Goal: Task Accomplishment & Management: Use online tool/utility

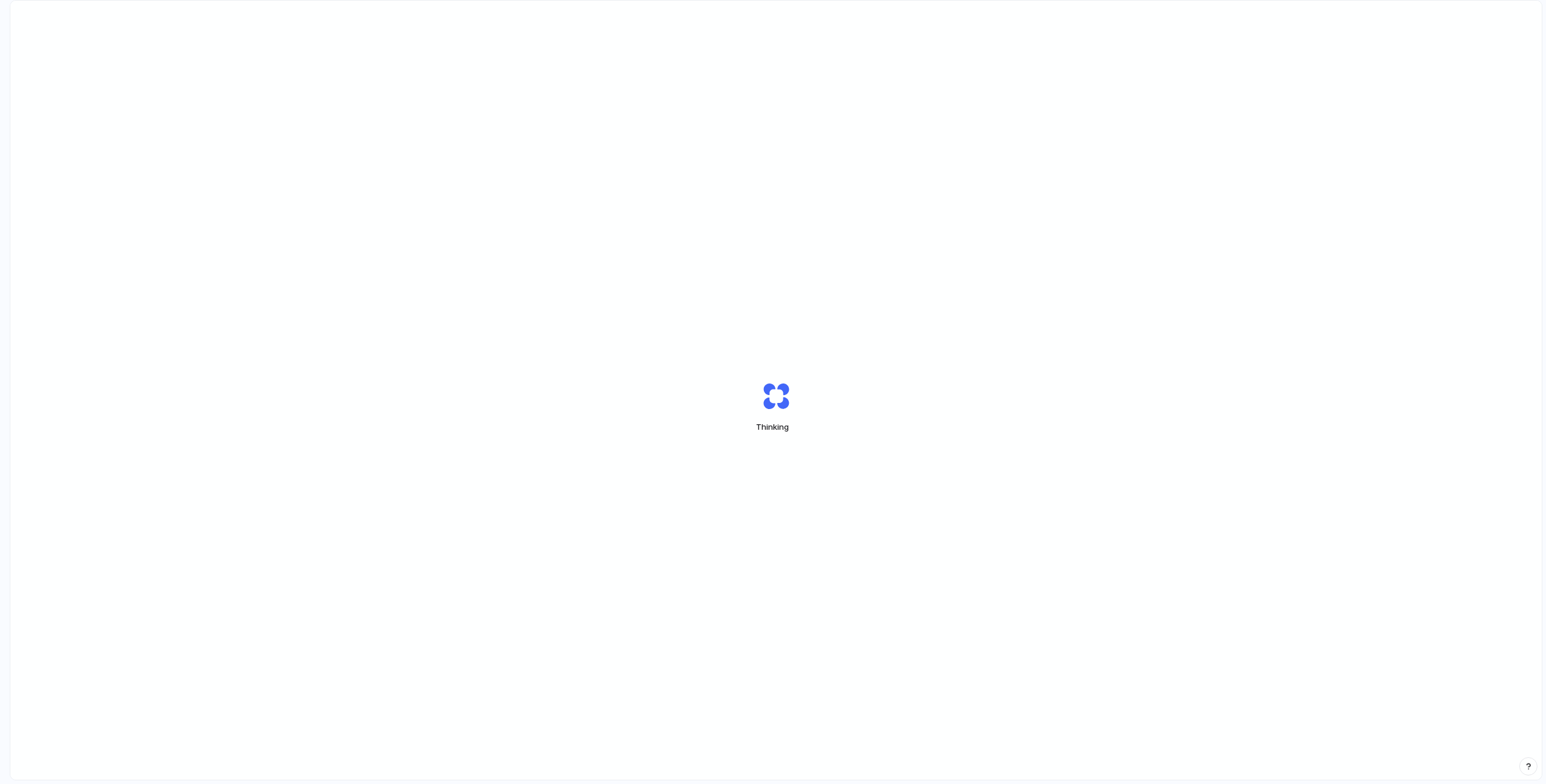
click at [600, 397] on div "Thinking" at bounding box center [776, 407] width 1531 height 813
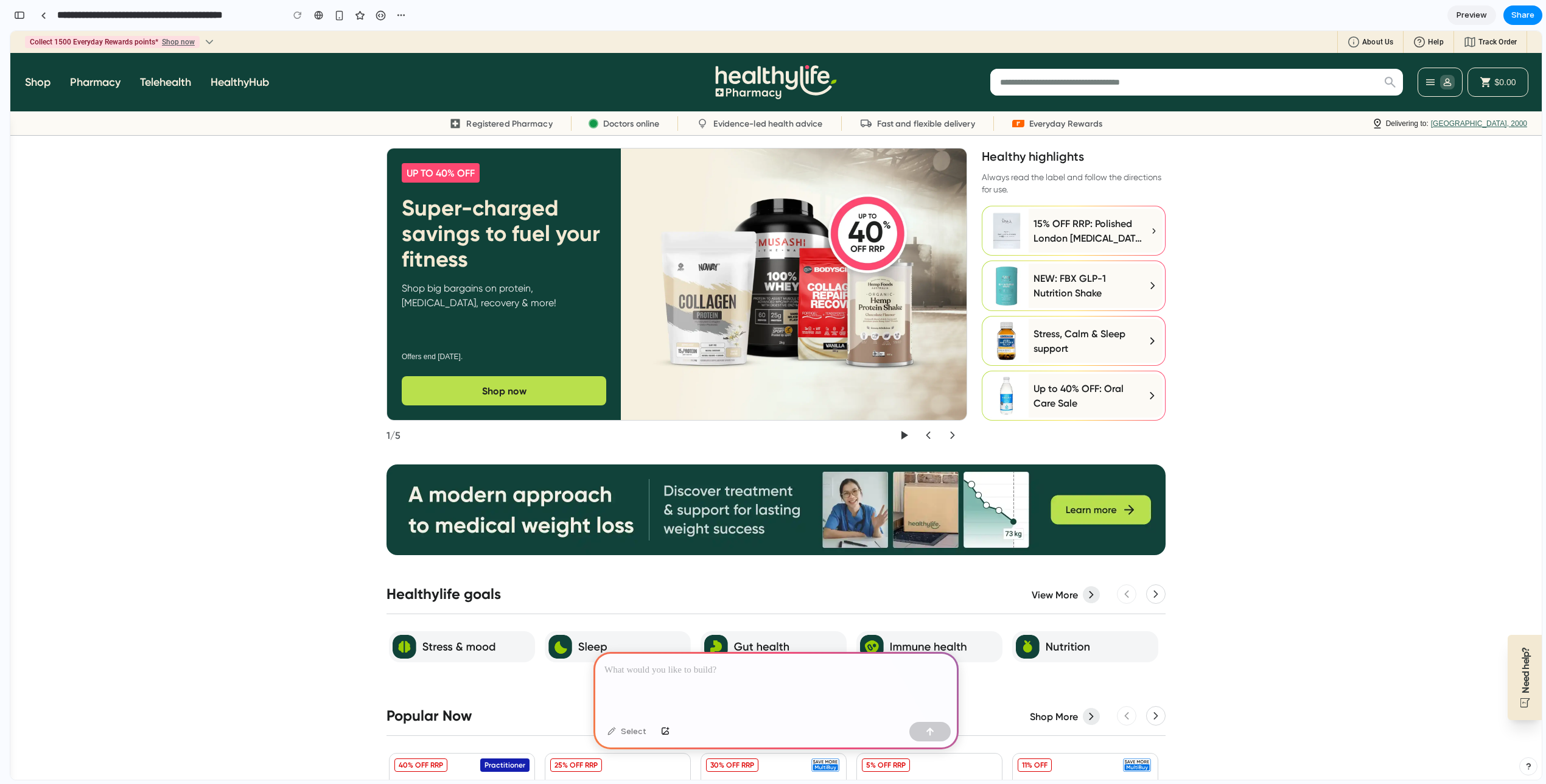
scroll to position [0, 11]
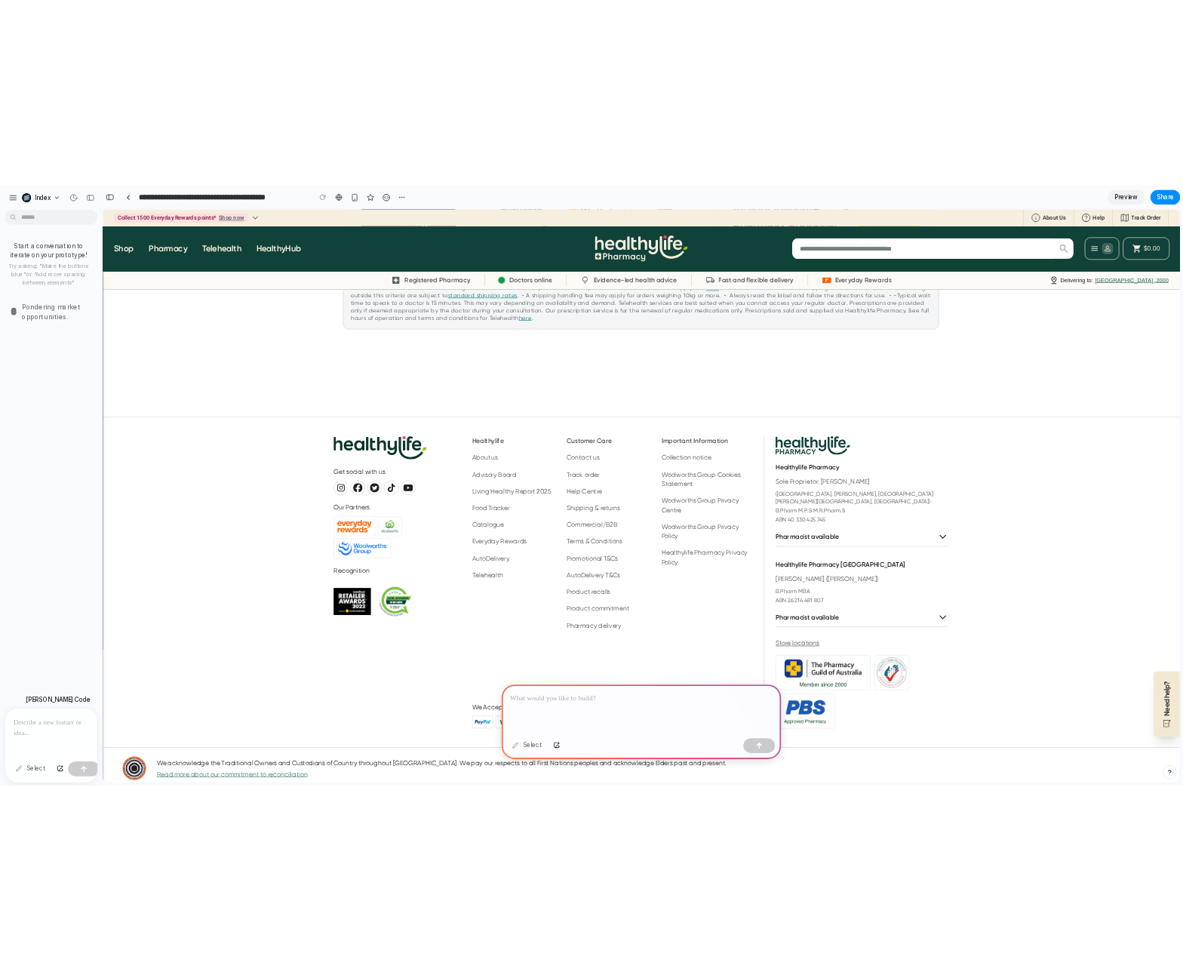
scroll to position [0, 0]
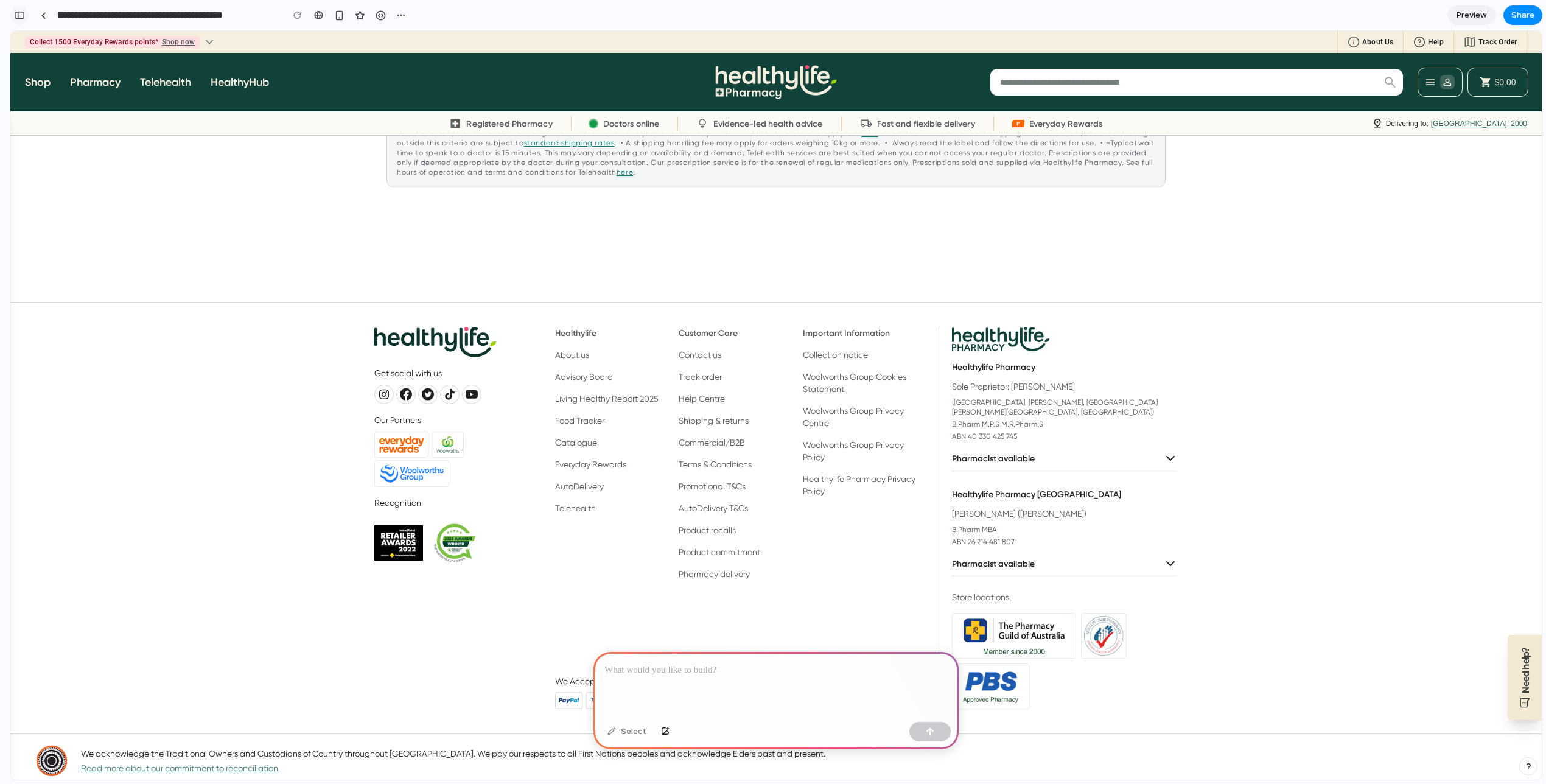
click at [26, 14] on button "button" at bounding box center [19, 15] width 19 height 19
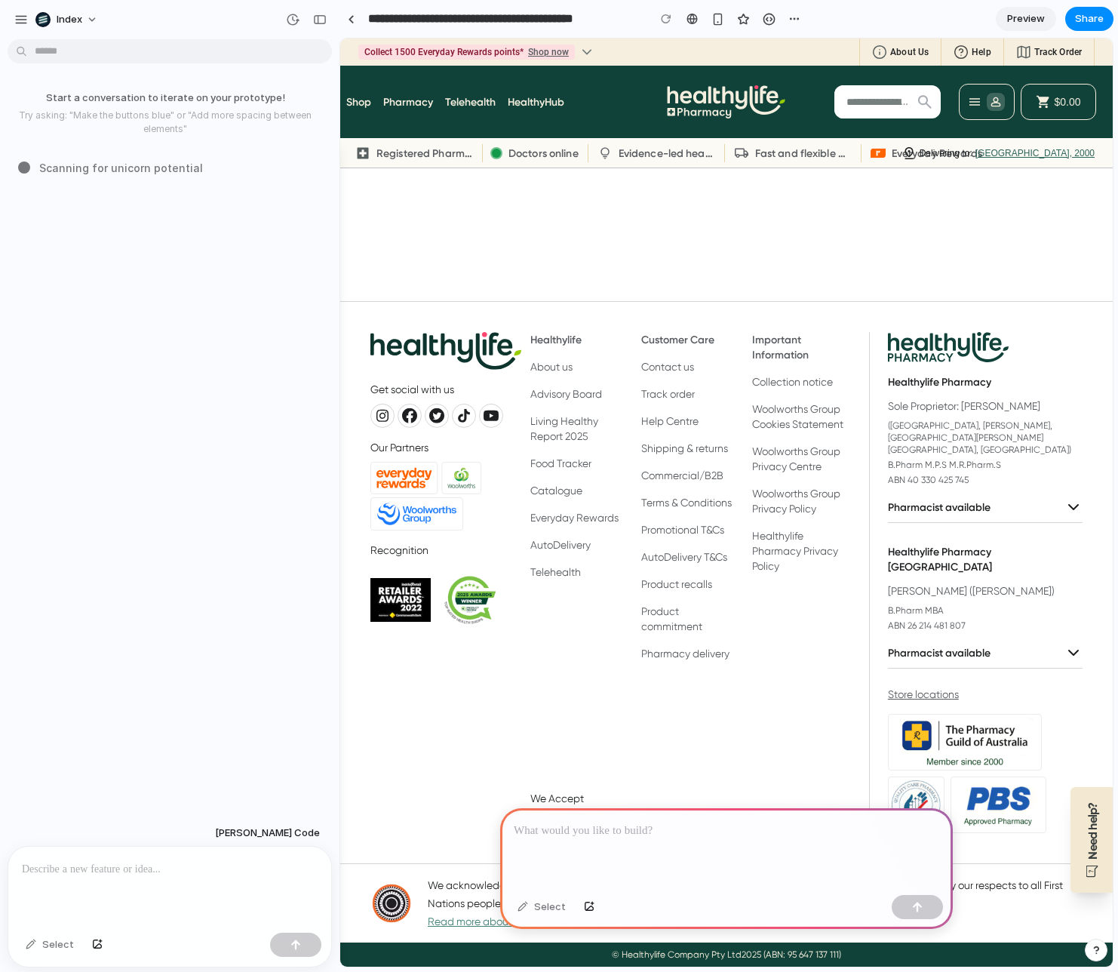
scroll to position [7615, 0]
click at [348, 18] on div at bounding box center [351, 19] width 7 height 8
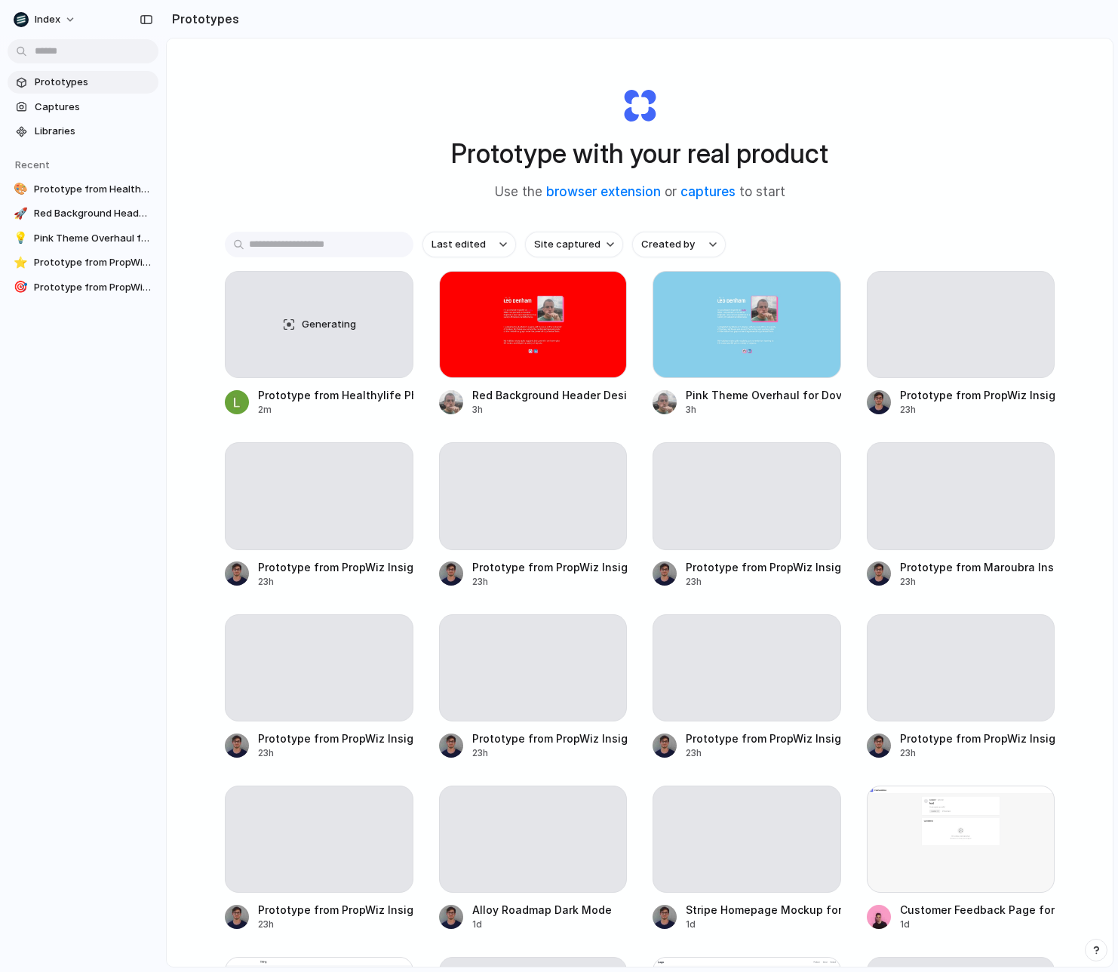
click at [909, 192] on div "Prototype with your real product Use the browser extension or captures to start" at bounding box center [639, 138] width 603 height 163
